Goal: Information Seeking & Learning: Learn about a topic

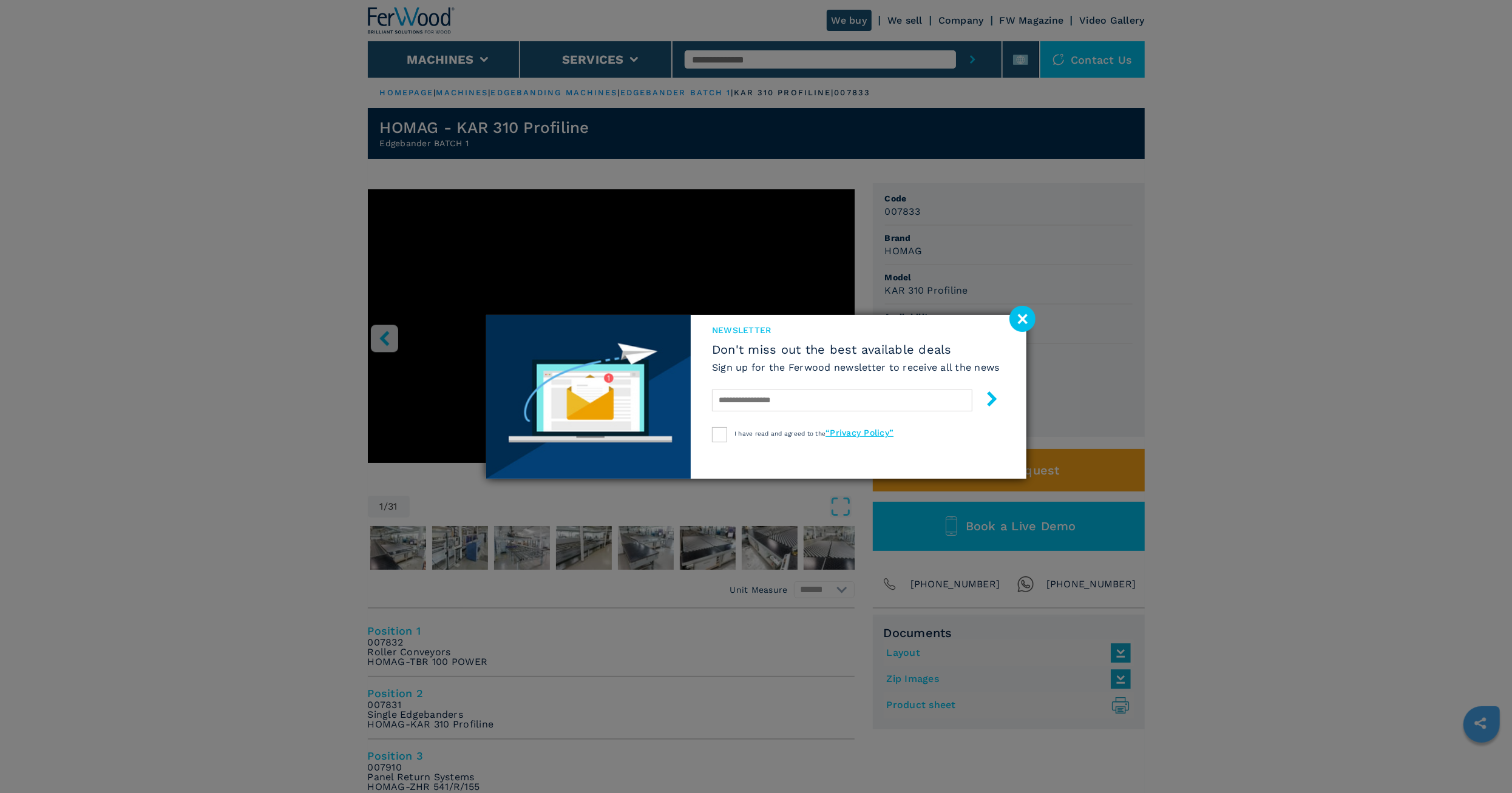
drag, startPoint x: 1026, startPoint y: 318, endPoint x: 1165, endPoint y: 318, distance: 139.0
click at [1026, 318] on image at bounding box center [1022, 318] width 26 height 26
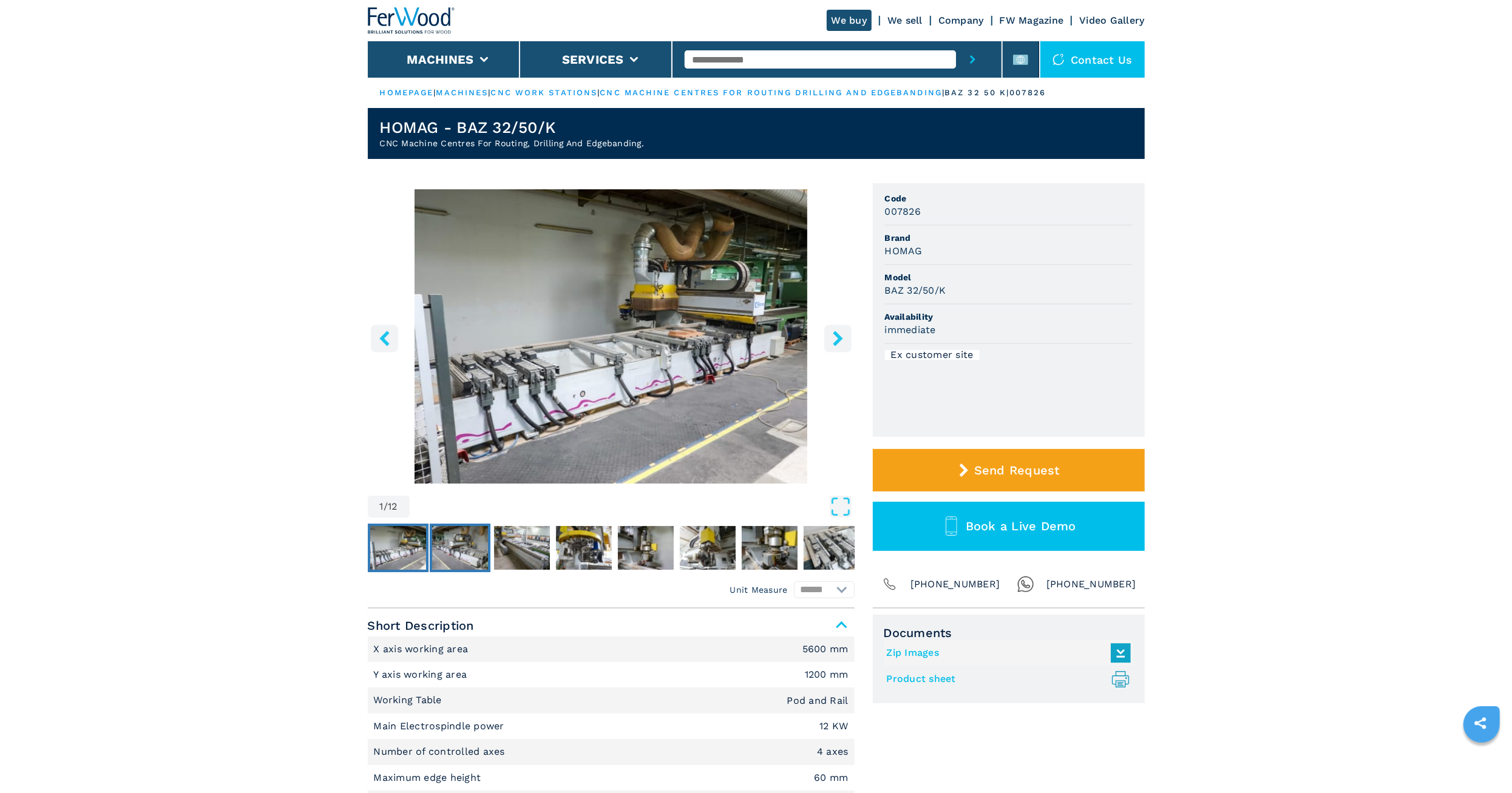
click at [452, 552] on img "Go to Slide 2" at bounding box center [460, 548] width 56 height 44
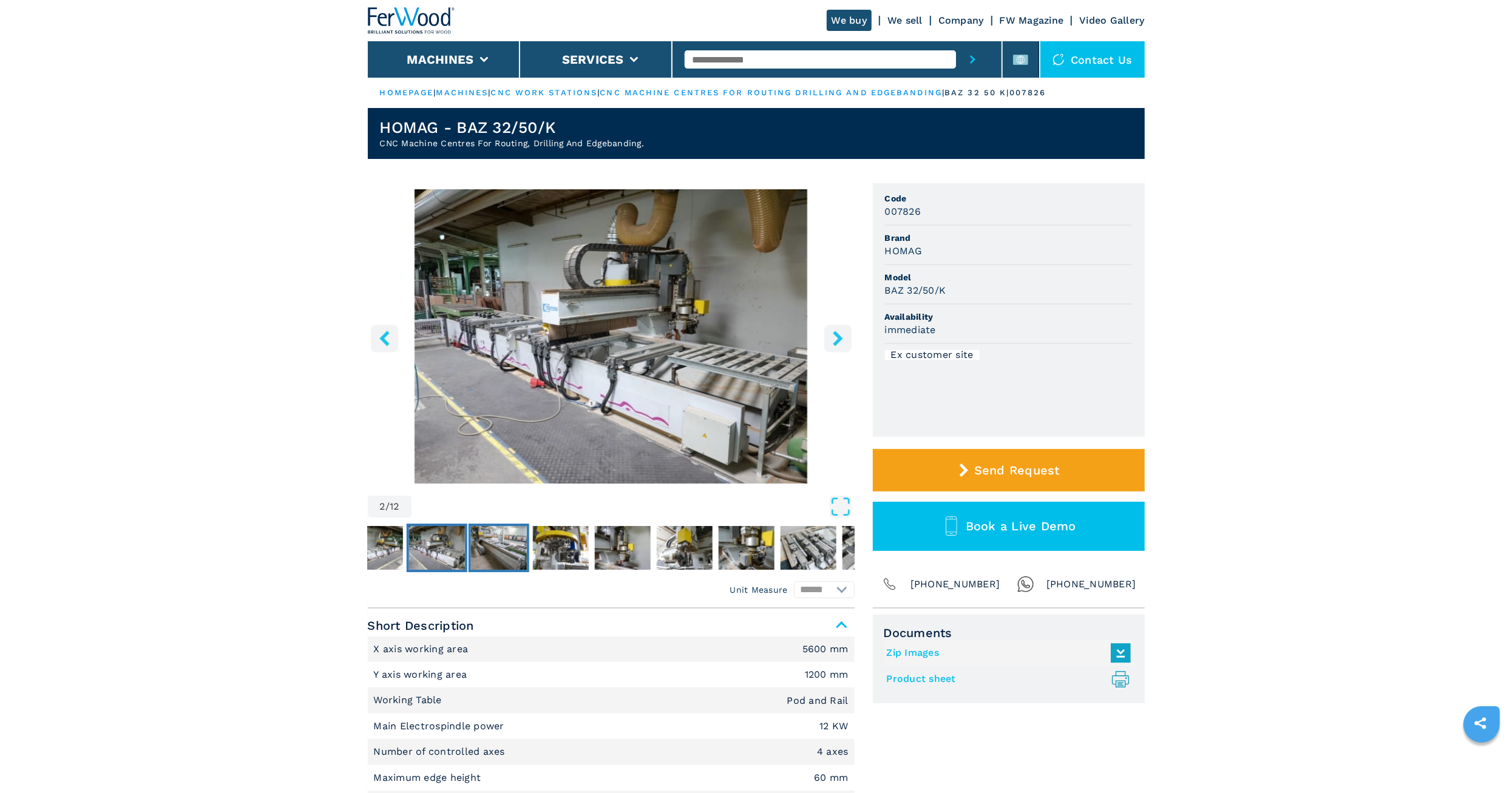
click at [503, 555] on img "Go to Slide 3" at bounding box center [498, 548] width 56 height 44
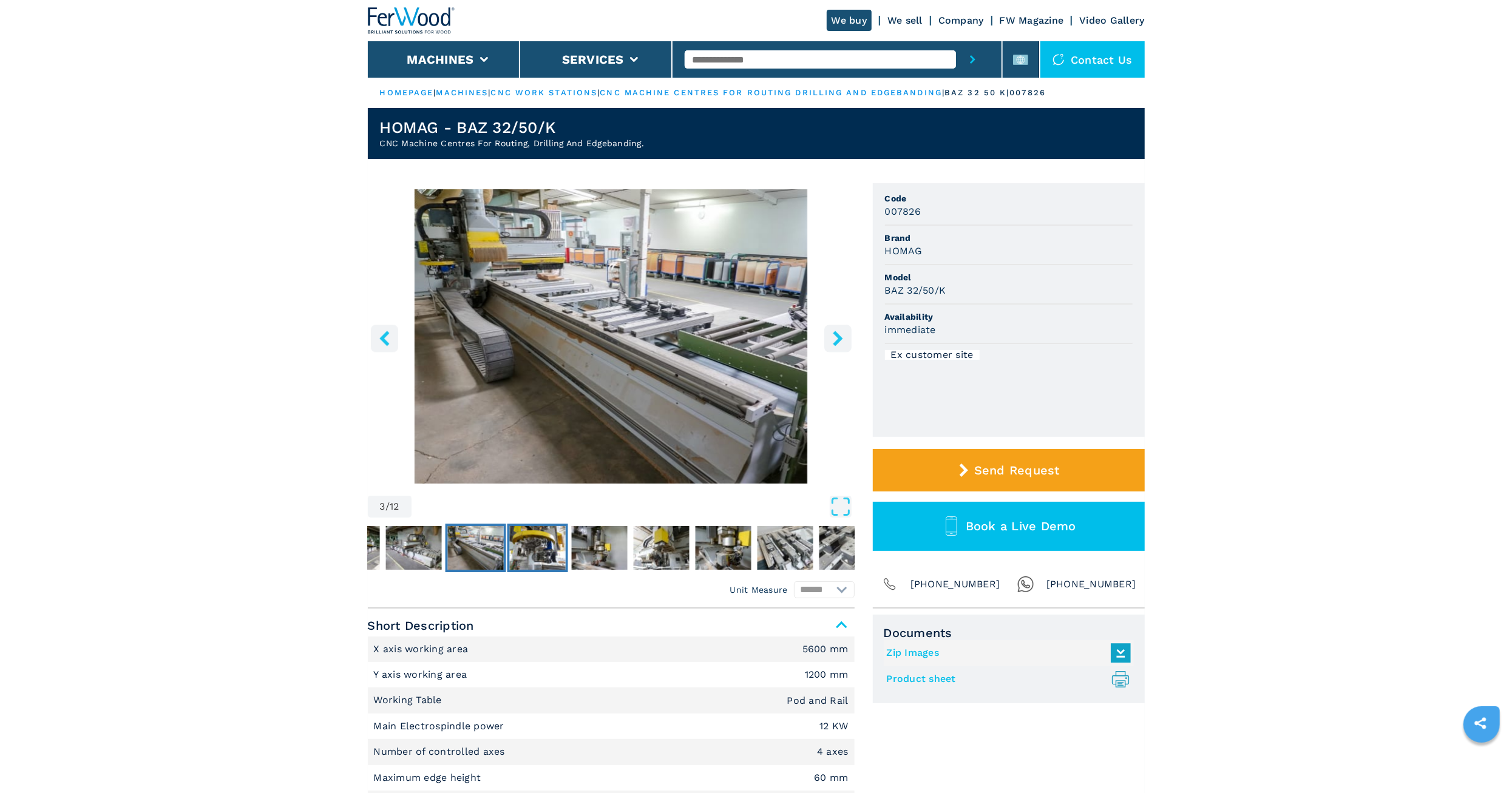
click at [520, 555] on img "Go to Slide 4" at bounding box center [537, 548] width 56 height 44
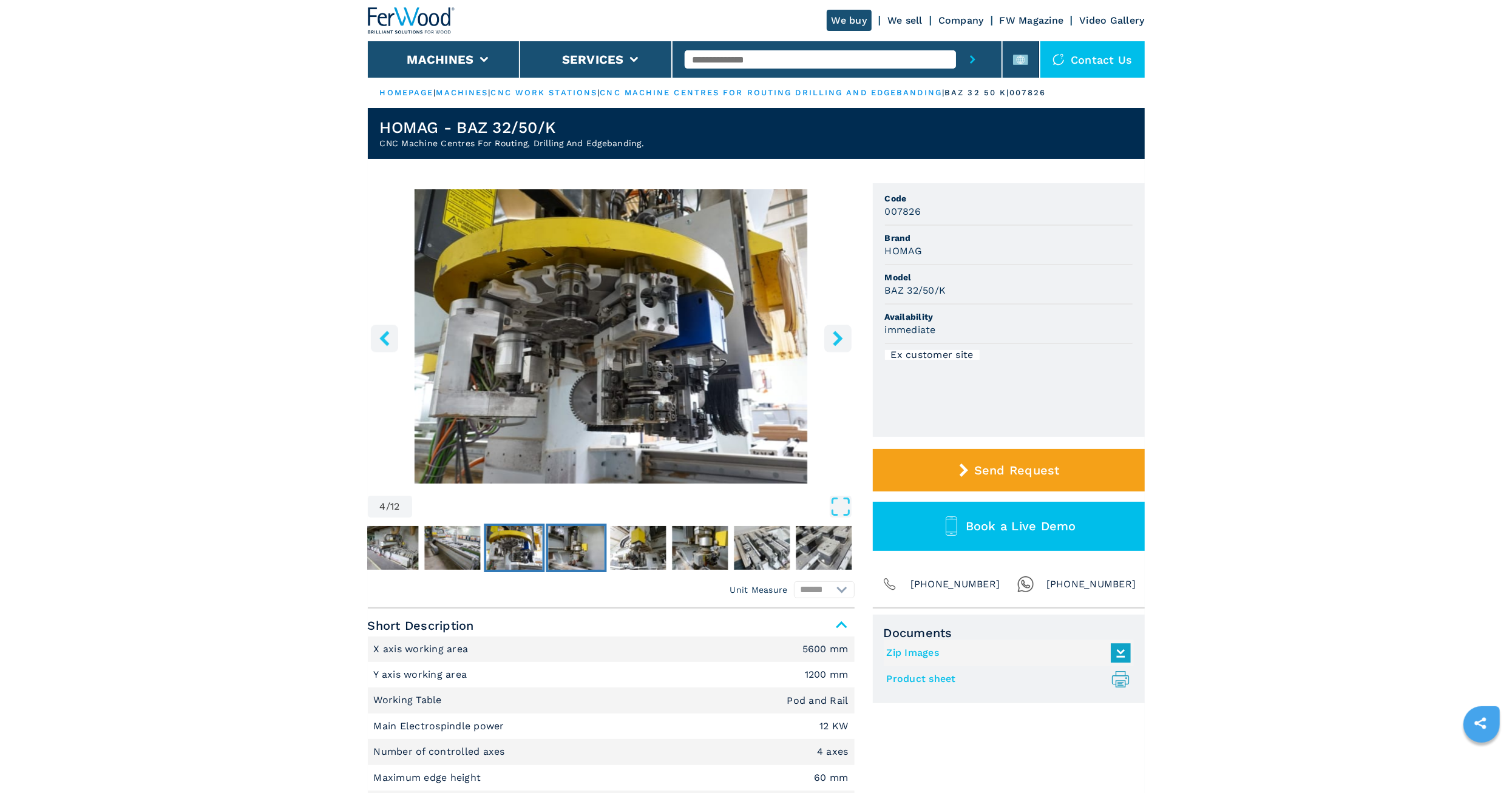
click at [593, 553] on img "Go to Slide 5" at bounding box center [575, 548] width 56 height 44
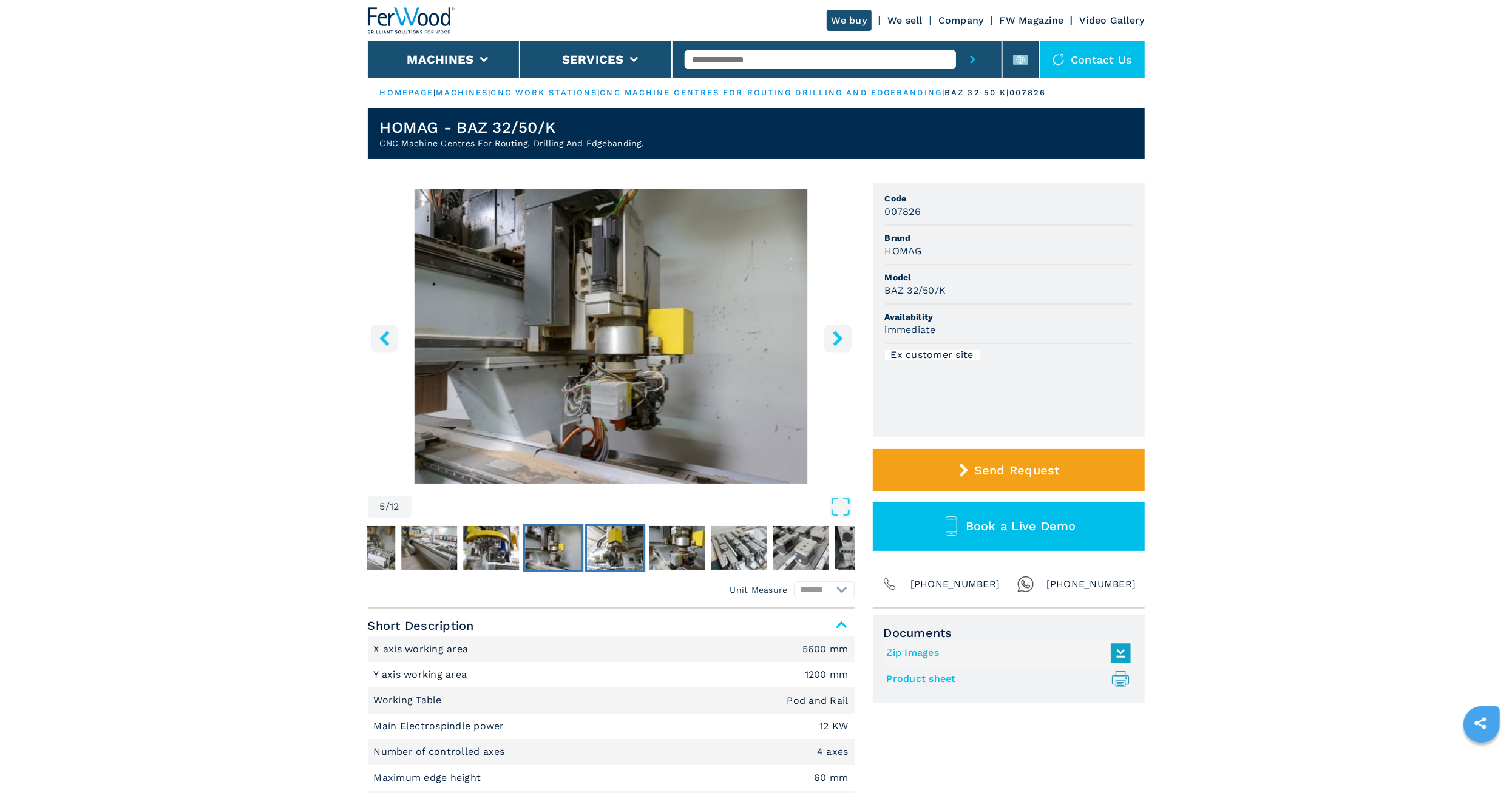
click at [615, 551] on img "Go to Slide 6" at bounding box center [614, 548] width 56 height 44
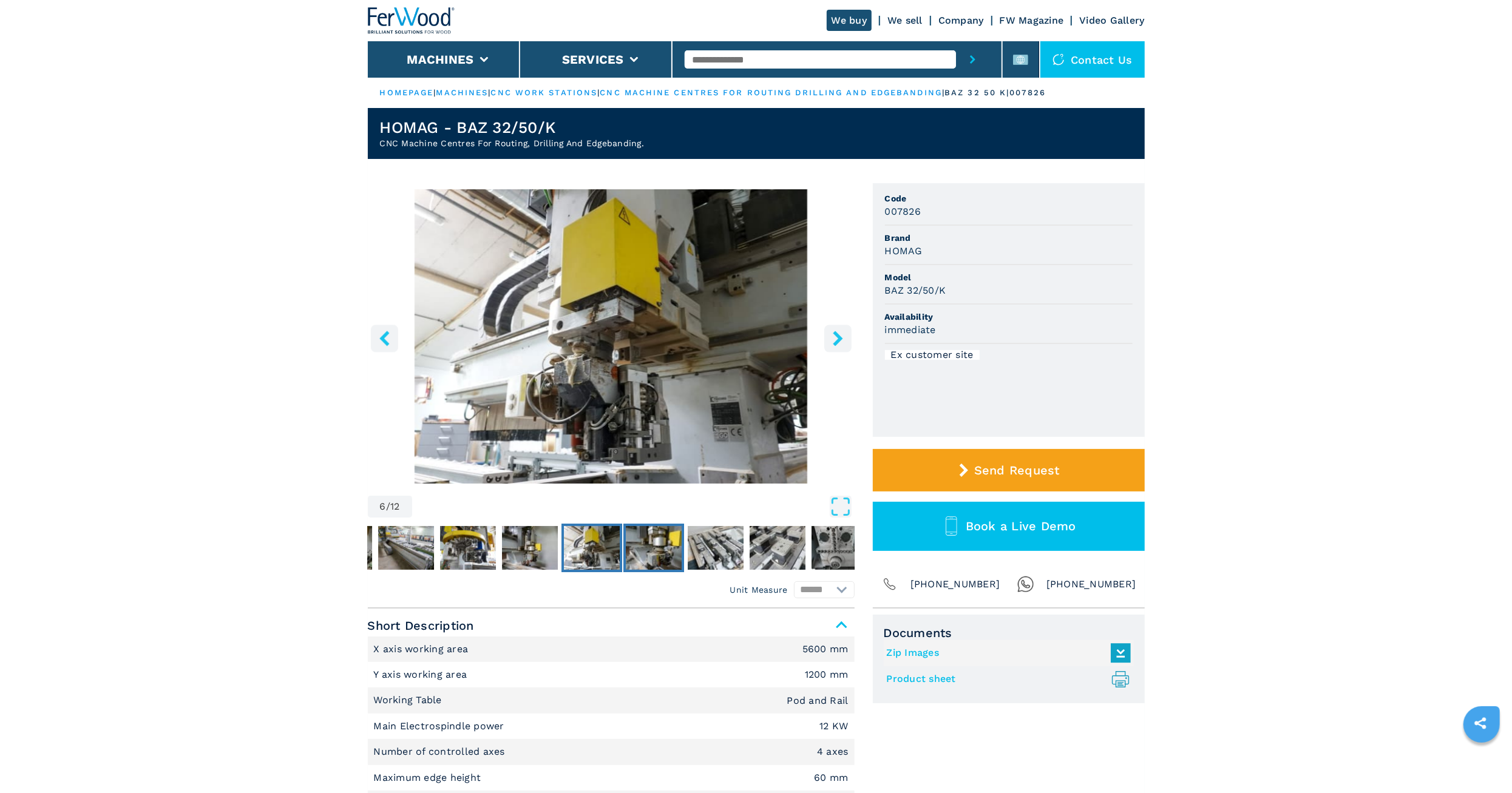
click at [649, 552] on img "Go to Slide 7" at bounding box center [653, 548] width 56 height 44
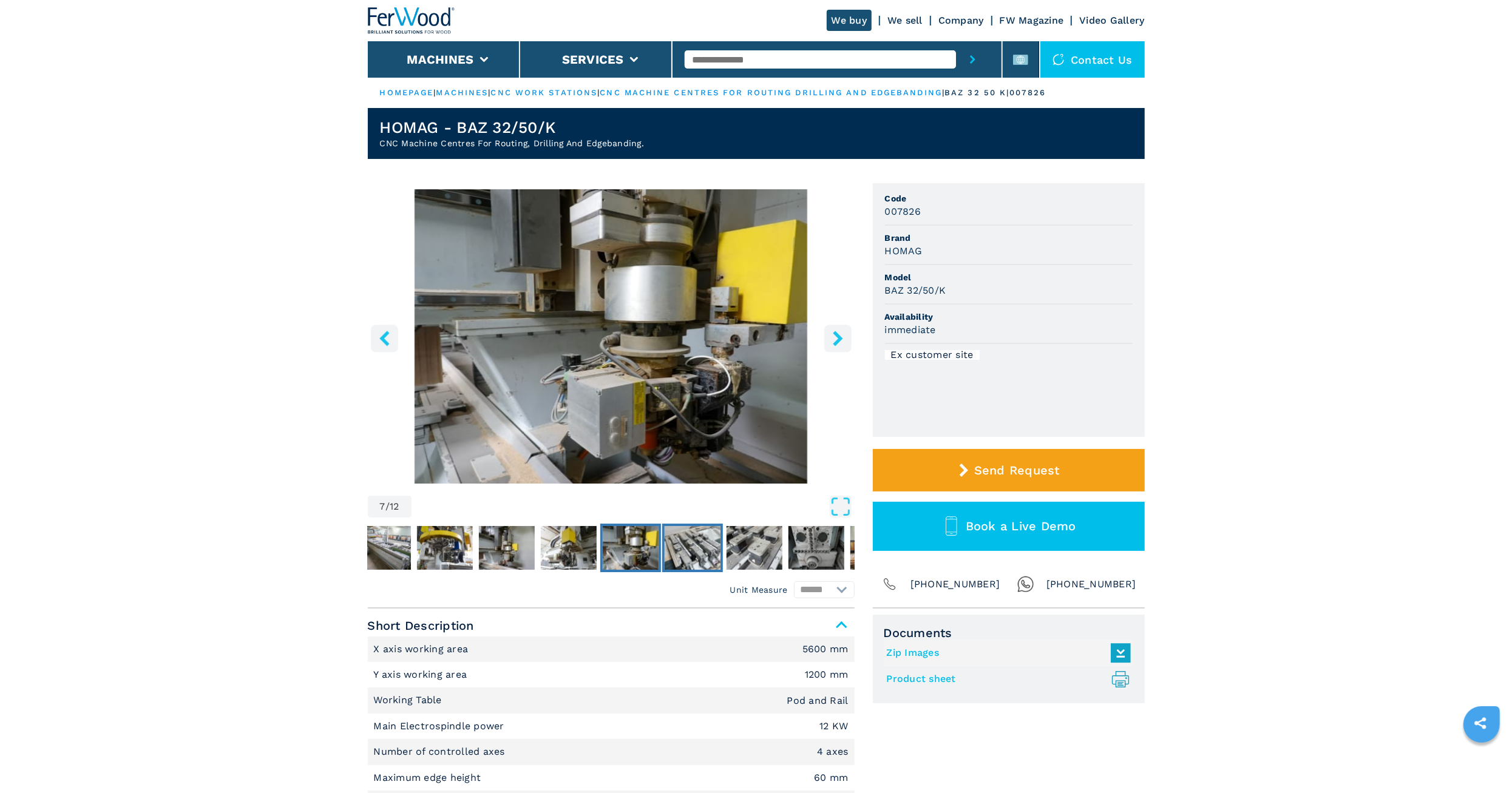
click at [691, 555] on img "Go to Slide 8" at bounding box center [692, 548] width 56 height 44
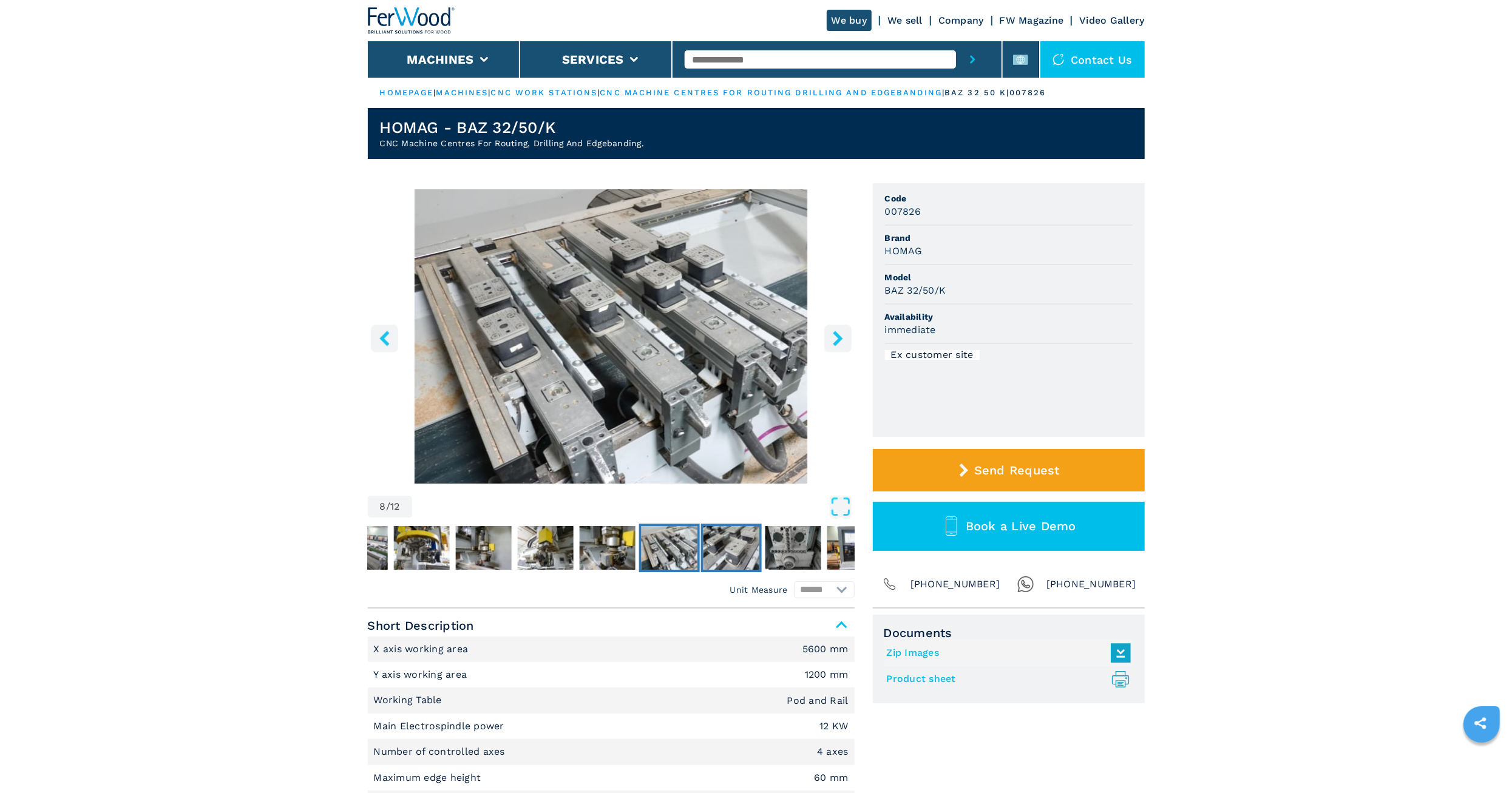
click at [739, 553] on img "Go to Slide 9" at bounding box center [731, 548] width 56 height 44
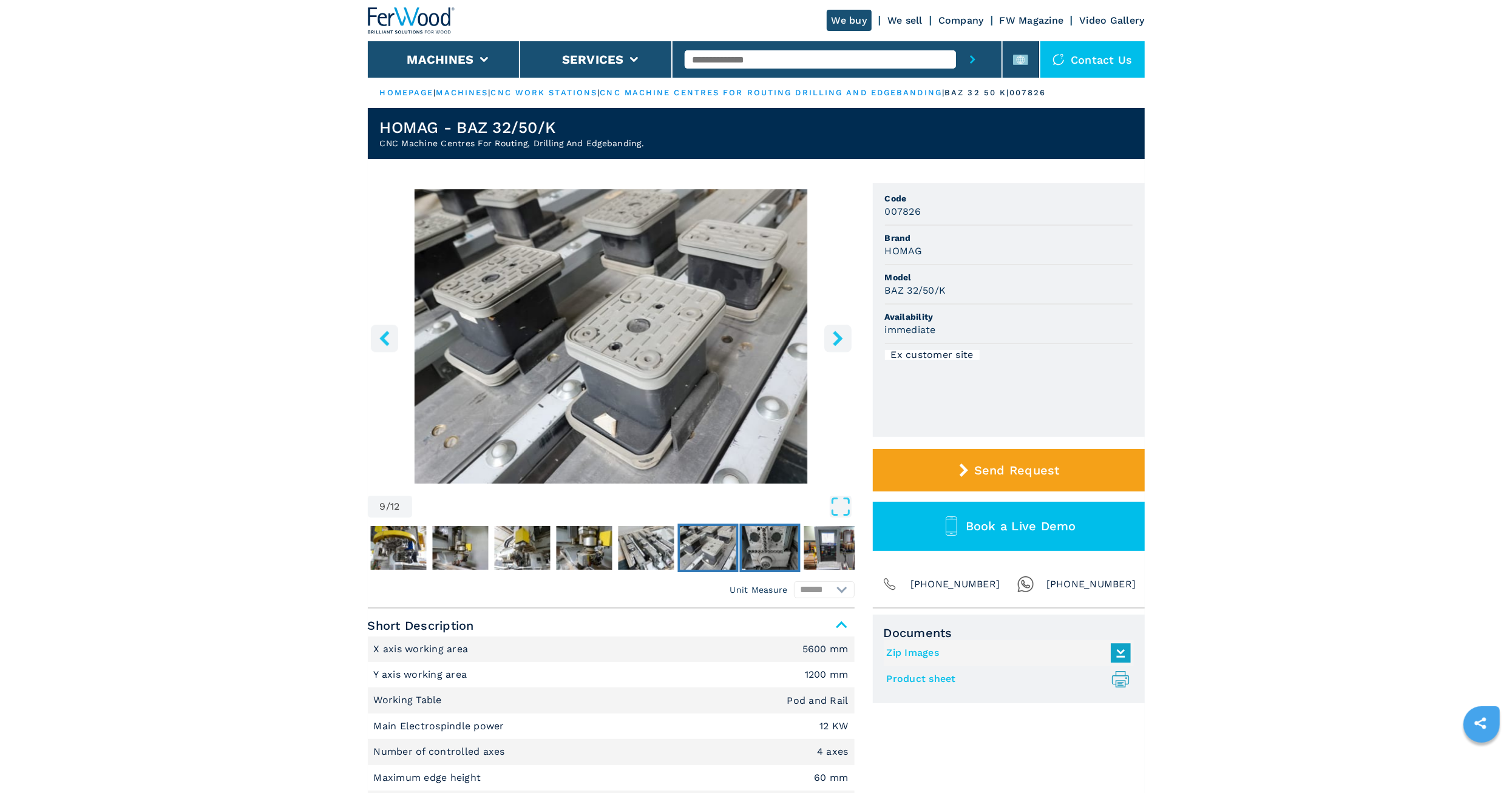
click at [776, 551] on img "Go to Slide 10" at bounding box center [769, 548] width 56 height 44
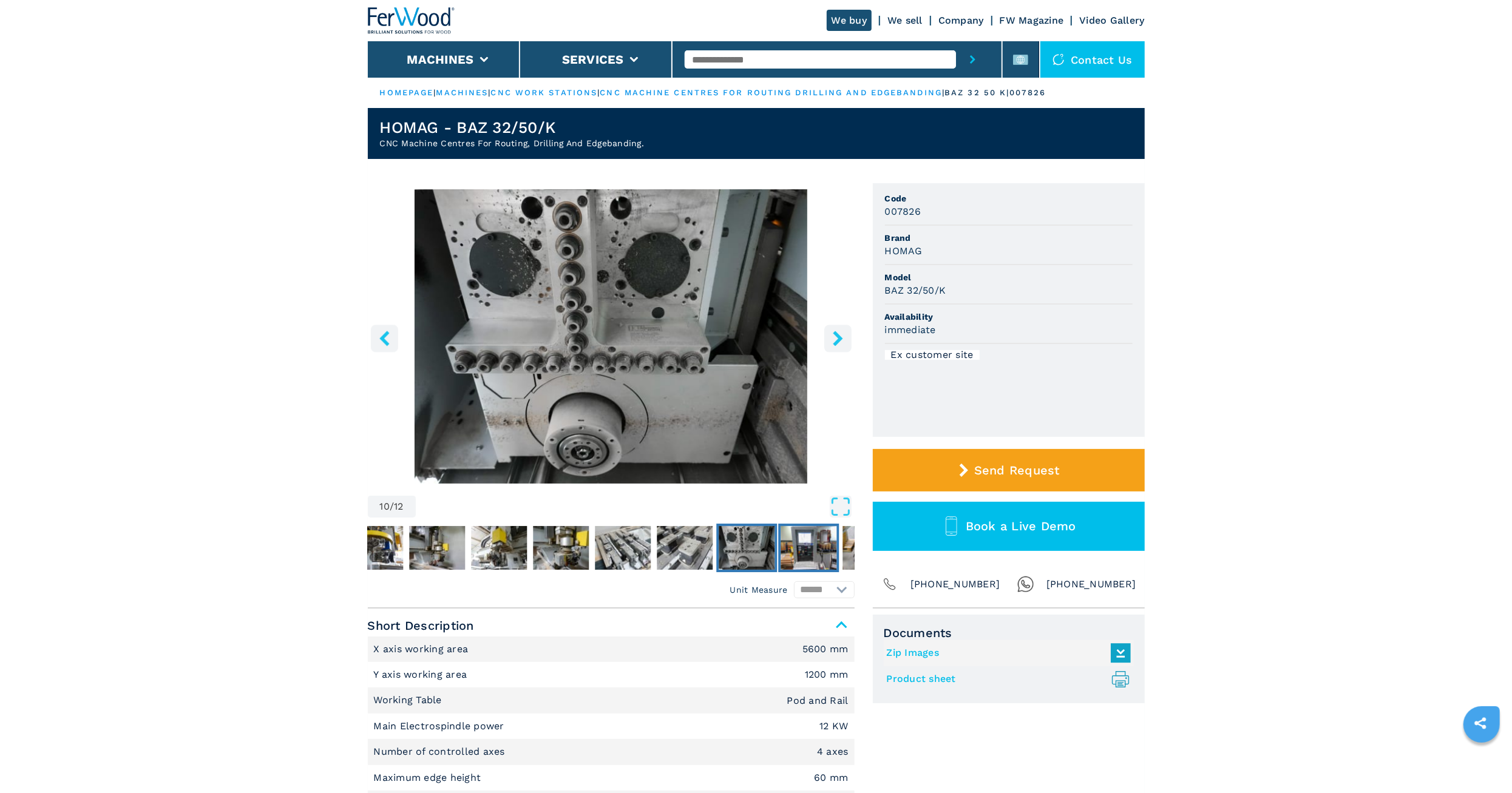
click at [799, 554] on img "Go to Slide 11" at bounding box center [808, 548] width 56 height 44
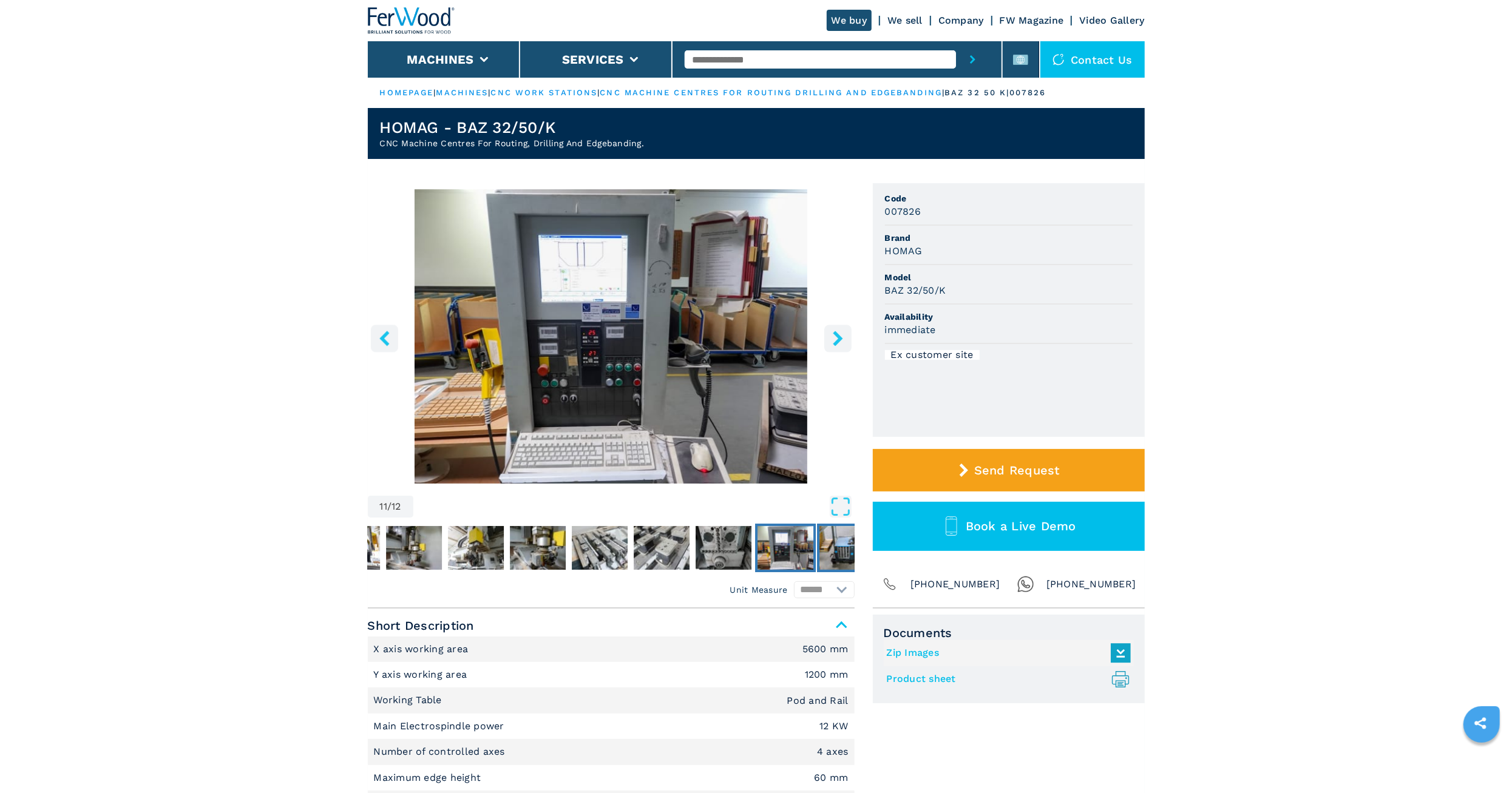
click at [828, 549] on img "Go to Slide 12" at bounding box center [847, 548] width 56 height 44
